Goal: Navigation & Orientation: Find specific page/section

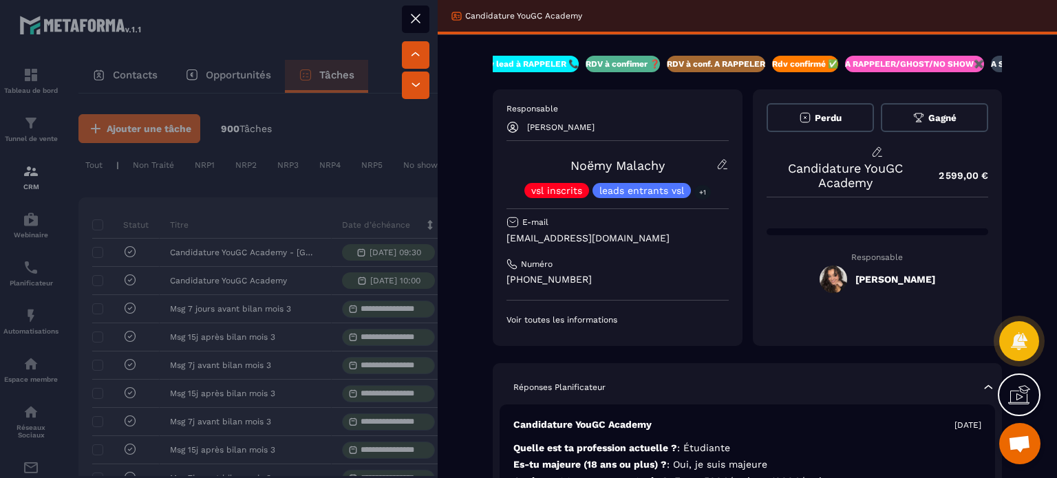
click at [319, 125] on div at bounding box center [528, 239] width 1057 height 478
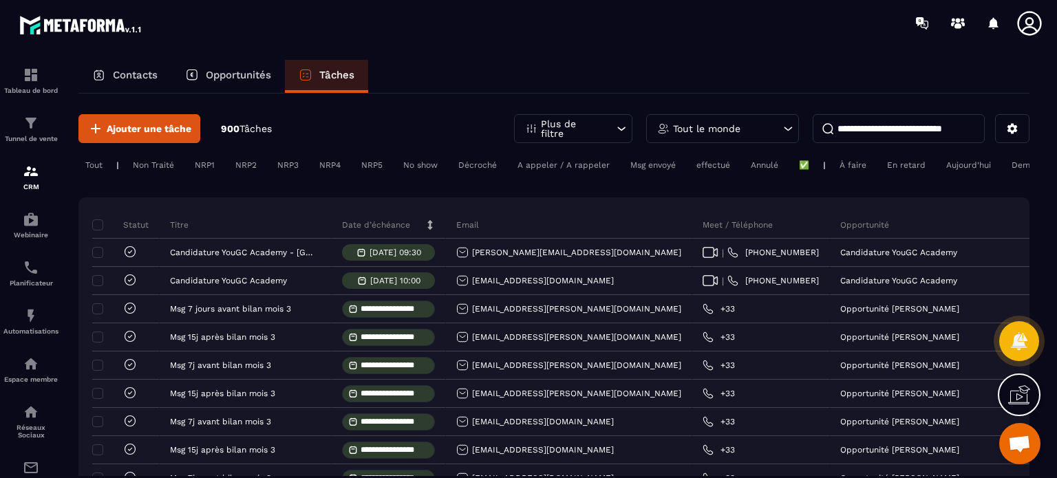
click at [1029, 19] on icon at bounding box center [1030, 24] width 28 height 28
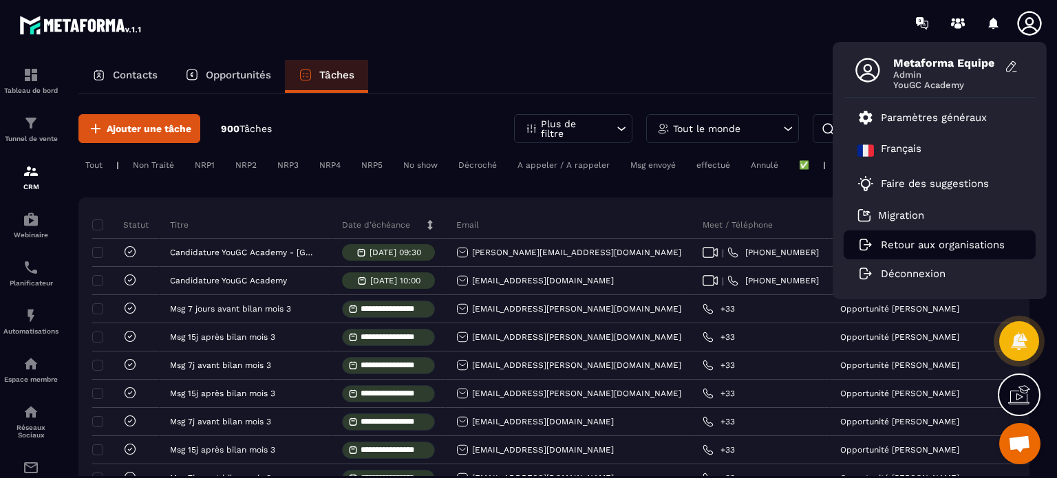
click at [948, 247] on p "Retour aux organisations" at bounding box center [943, 245] width 124 height 12
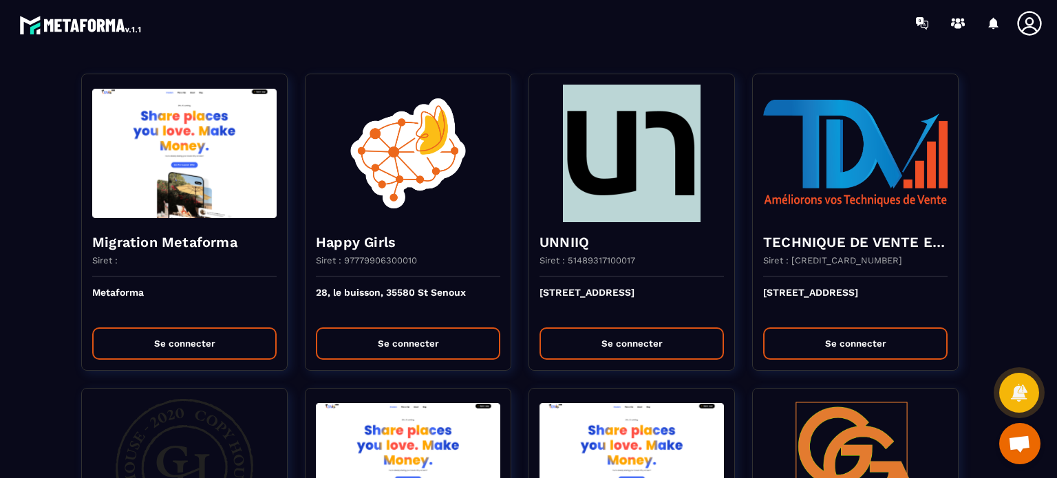
click at [785, 42] on div at bounding box center [609, 23] width 895 height 46
click at [702, 46] on section "Migration Metaforma Siret : Metaforma Se connecter Happy Girls Siret : 97779906…" at bounding box center [528, 262] width 1057 height 432
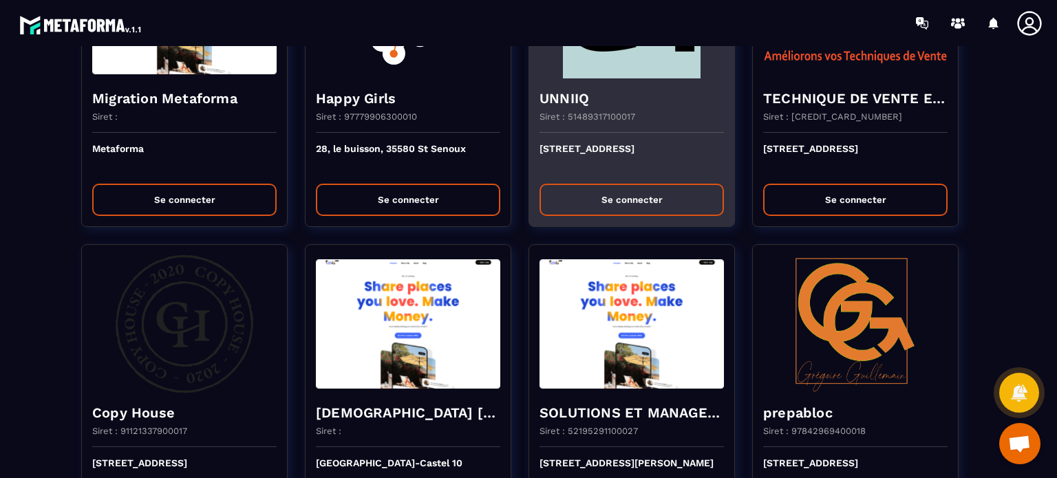
scroll to position [138, 0]
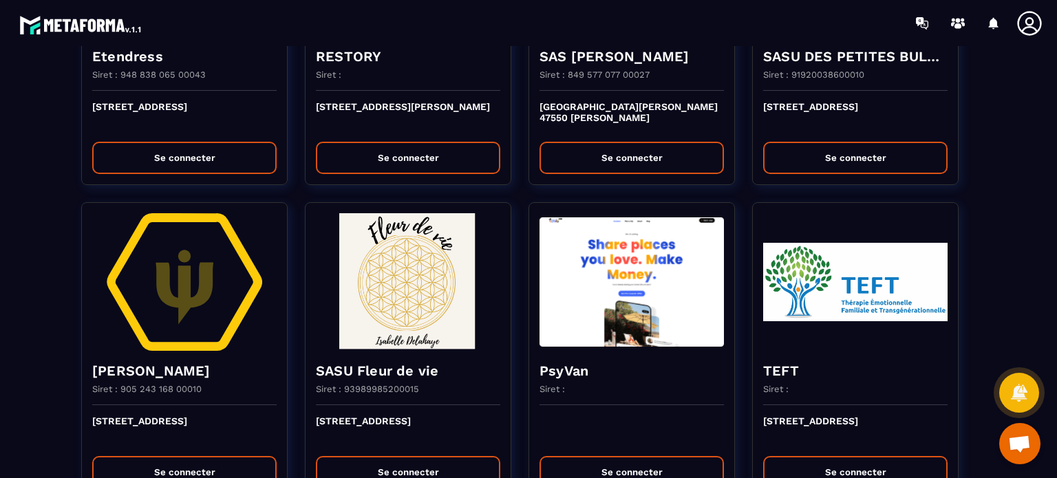
scroll to position [2395, 0]
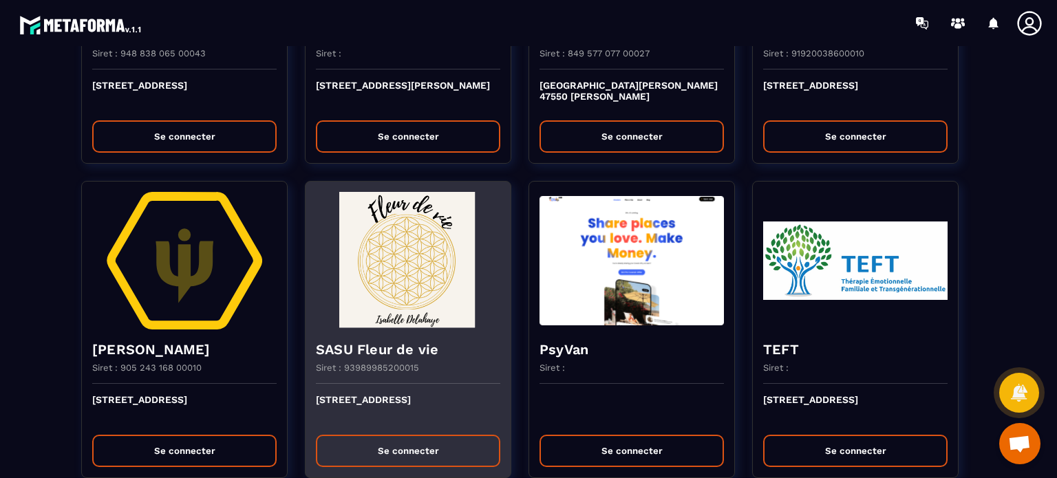
click at [429, 284] on img at bounding box center [408, 261] width 184 height 138
